Goal: Task Accomplishment & Management: Use online tool/utility

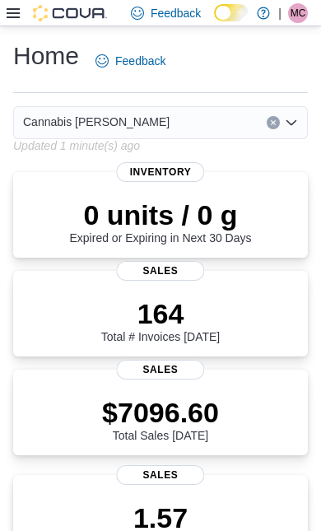
click at [12, 20] on icon at bounding box center [13, 13] width 13 height 13
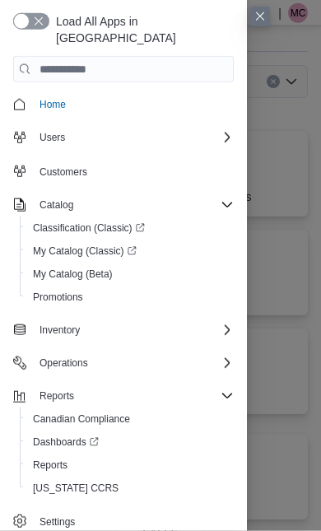
scroll to position [45, 0]
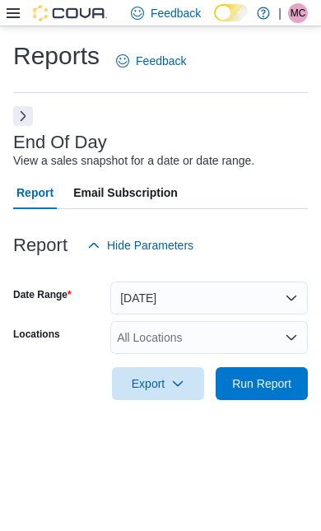
click at [283, 392] on span "Run Report" at bounding box center [261, 383] width 59 height 16
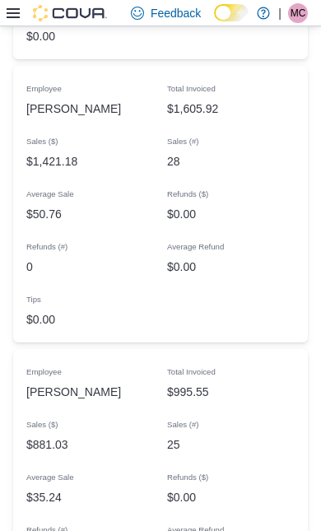
scroll to position [2106, 0]
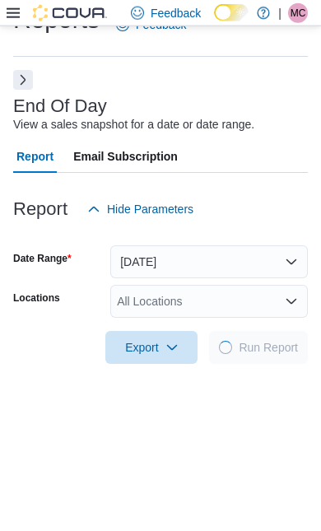
scroll to position [37, 0]
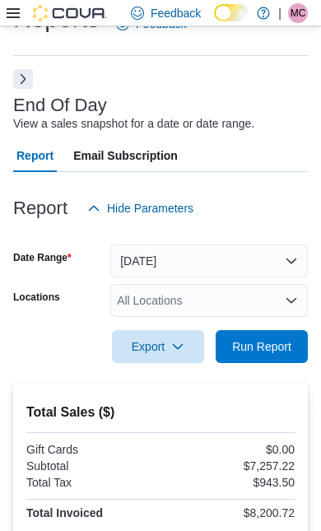
click at [272, 363] on span "Run Report" at bounding box center [261, 346] width 72 height 33
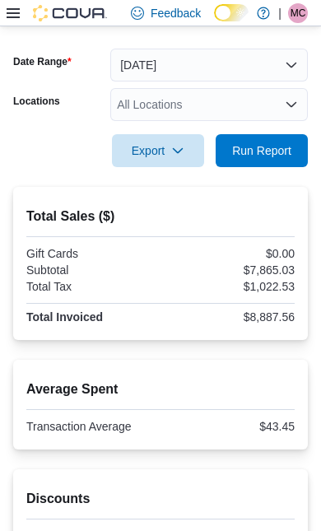
scroll to position [0, 0]
